Goal: Check status: Check status

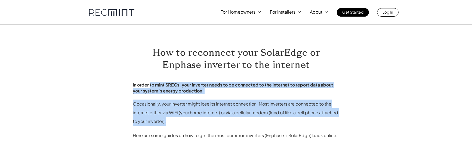
drag, startPoint x: 150, startPoint y: 88, endPoint x: 230, endPoint y: 121, distance: 87.3
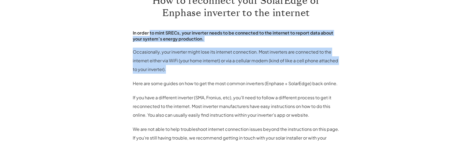
scroll to position [54, 0]
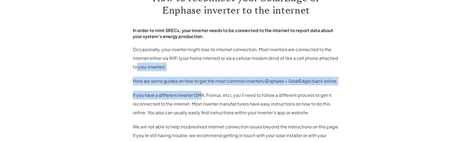
drag, startPoint x: 201, startPoint y: 97, endPoint x: 136, endPoint y: 69, distance: 70.6
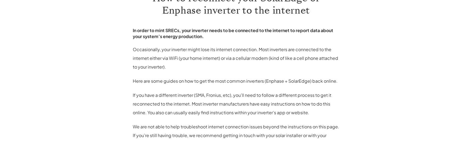
click at [135, 69] on p "Occasionally, your inverter might lose its internet connection. Most inverters …" at bounding box center [236, 58] width 207 height 26
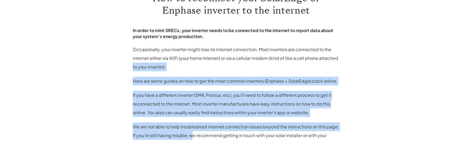
drag, startPoint x: 132, startPoint y: 70, endPoint x: 193, endPoint y: 136, distance: 90.2
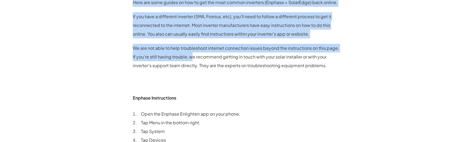
scroll to position [163, 0]
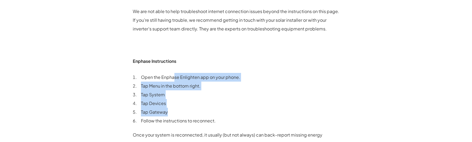
drag, startPoint x: 175, startPoint y: 78, endPoint x: 205, endPoint y: 116, distance: 48.2
click at [205, 116] on div "In order to mint SRECs, your inverter needs to be connected to the internet to …" at bounding box center [236, 110] width 207 height 396
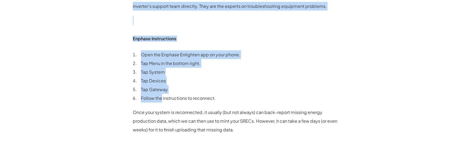
scroll to position [167, 0]
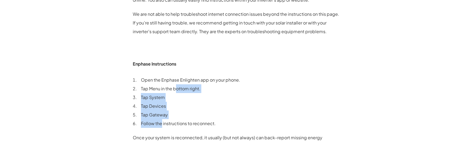
drag, startPoint x: 162, startPoint y: 37, endPoint x: 175, endPoint y: 89, distance: 53.7
click at [175, 89] on ol "Open the Enphase Enlighten app on your phone. Tap Menu in the bottom right. Tap…" at bounding box center [236, 102] width 207 height 52
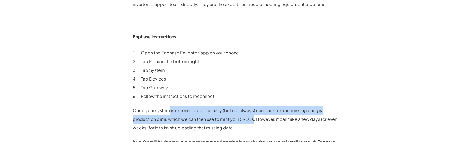
drag, startPoint x: 169, startPoint y: 110, endPoint x: 253, endPoint y: 122, distance: 85.1
click at [253, 122] on p "Once your system is reconnected, it usually (but not always) can back-report mi…" at bounding box center [236, 119] width 207 height 26
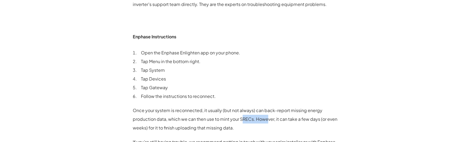
drag, startPoint x: 268, startPoint y: 122, endPoint x: 242, endPoint y: 122, distance: 25.8
click at [242, 122] on p "Once your system is reconnected, it usually (but not always) can back-report mi…" at bounding box center [236, 119] width 207 height 26
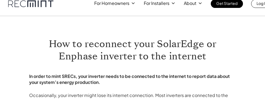
scroll to position [0, 0]
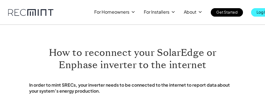
click at [257, 10] on p "Log In" at bounding box center [261, 12] width 11 height 8
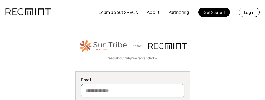
click at [118, 94] on input "email" at bounding box center [132, 90] width 103 height 13
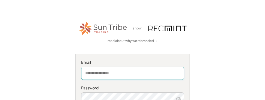
scroll to position [54, 0]
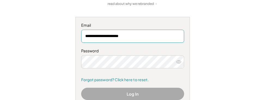
type input "**********"
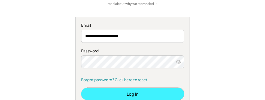
click at [129, 94] on button "Log In" at bounding box center [132, 94] width 103 height 12
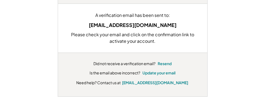
scroll to position [109, 0]
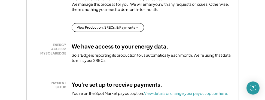
scroll to position [136, 0]
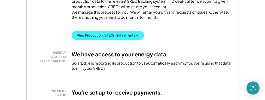
click at [100, 38] on button "View Production, SRECs, & Payments →" at bounding box center [108, 35] width 72 height 9
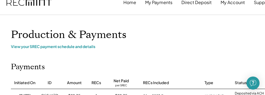
scroll to position [27, 0]
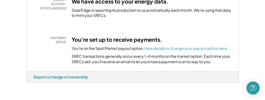
scroll to position [134, 0]
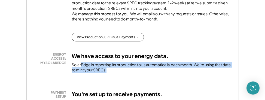
drag, startPoint x: 80, startPoint y: 70, endPoint x: 124, endPoint y: 74, distance: 43.7
click at [124, 73] on div "SolarEdge is reporting its production to us automatically each month. We're usi…" at bounding box center [152, 67] width 160 height 11
drag, startPoint x: 124, startPoint y: 74, endPoint x: 73, endPoint y: 72, distance: 50.9
click at [73, 72] on div "SolarEdge is reporting its production to us automatically each month. We're usi…" at bounding box center [152, 67] width 160 height 11
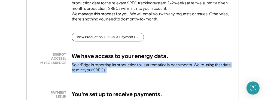
click at [73, 72] on div "SolarEdge is reporting its production to us automatically each month. We're usi…" at bounding box center [152, 67] width 160 height 11
drag, startPoint x: 73, startPoint y: 71, endPoint x: 118, endPoint y: 76, distance: 44.9
click at [118, 73] on div "SolarEdge is reporting its production to us automatically each month. We're usi…" at bounding box center [152, 67] width 160 height 11
drag, startPoint x: 115, startPoint y: 76, endPoint x: 73, endPoint y: 71, distance: 42.6
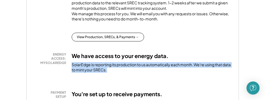
click at [73, 71] on div "SolarEdge is reporting its production to us automatically each month. We're usi…" at bounding box center [152, 67] width 160 height 11
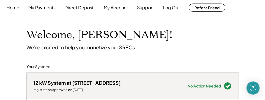
scroll to position [0, 0]
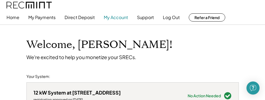
click at [111, 15] on button "My Account" at bounding box center [116, 17] width 24 height 11
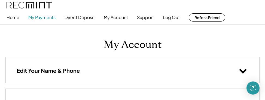
click at [39, 20] on button "My Payments" at bounding box center [41, 17] width 27 height 11
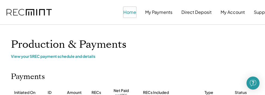
click at [129, 9] on button "Home" at bounding box center [129, 12] width 13 height 11
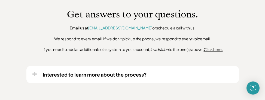
scroll to position [462, 0]
